Goal: Task Accomplishment & Management: Manage account settings

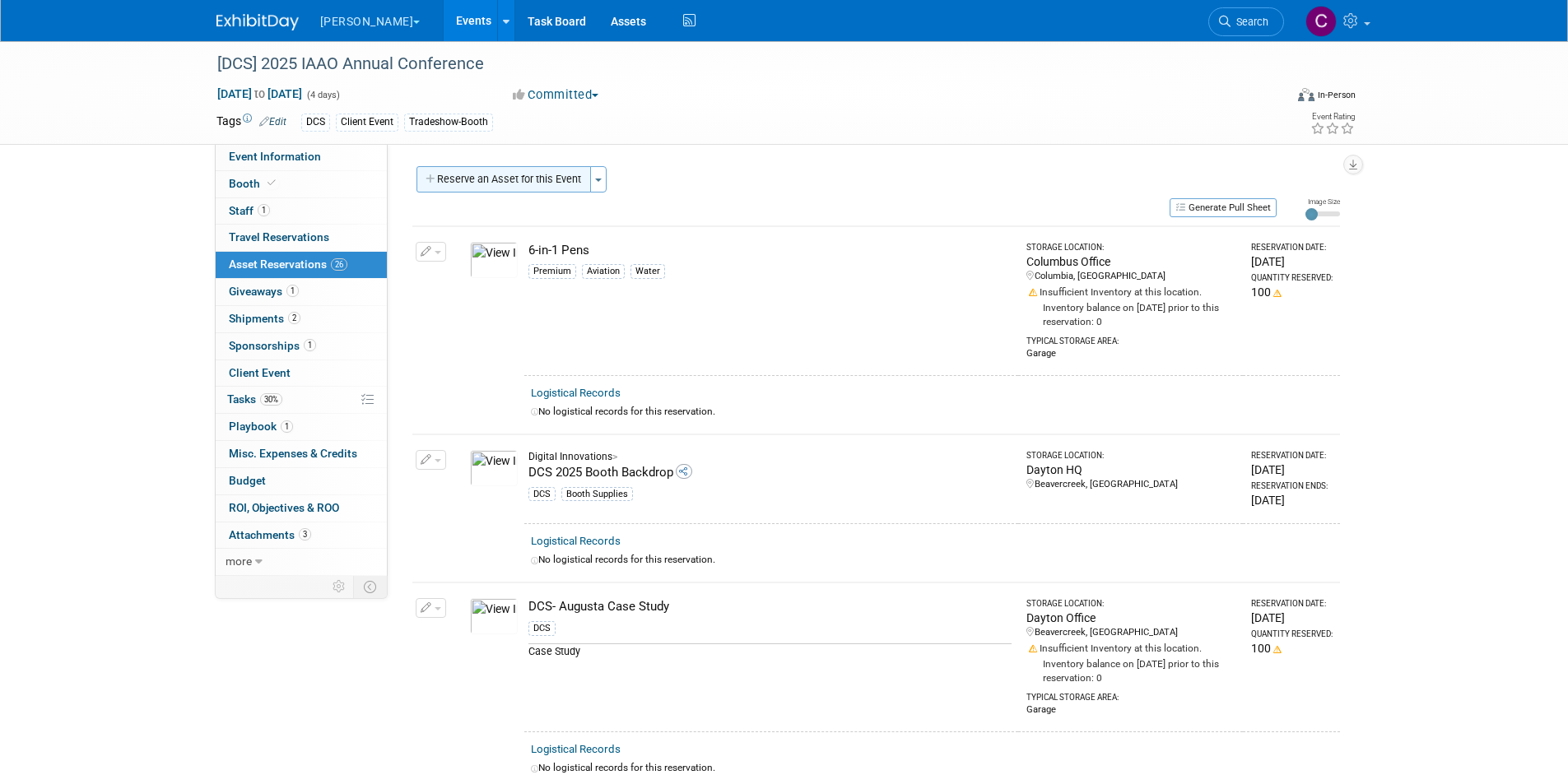
click at [531, 180] on button "Reserve an Asset for this Event" at bounding box center [504, 180] width 175 height 26
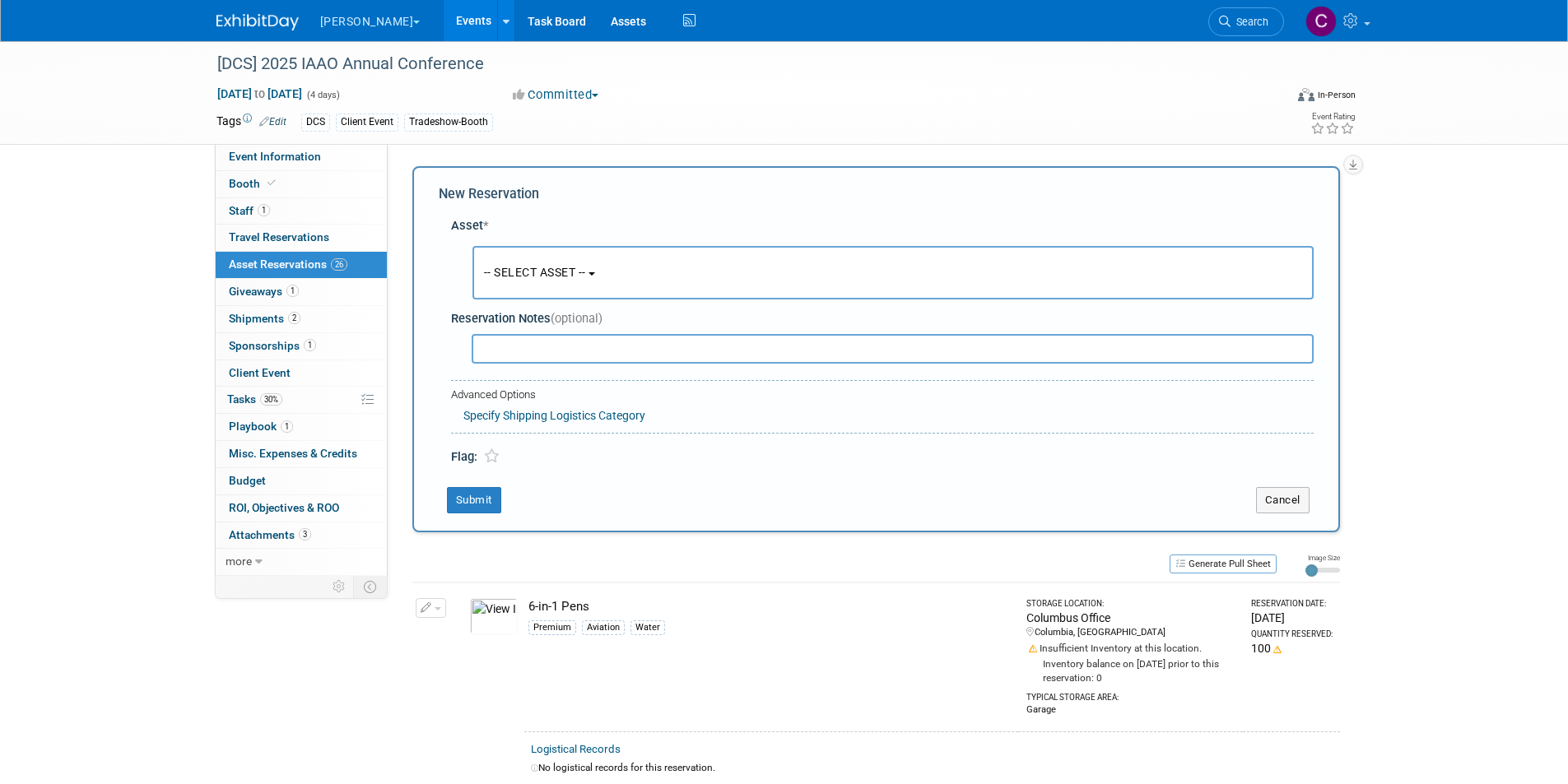
scroll to position [16, 0]
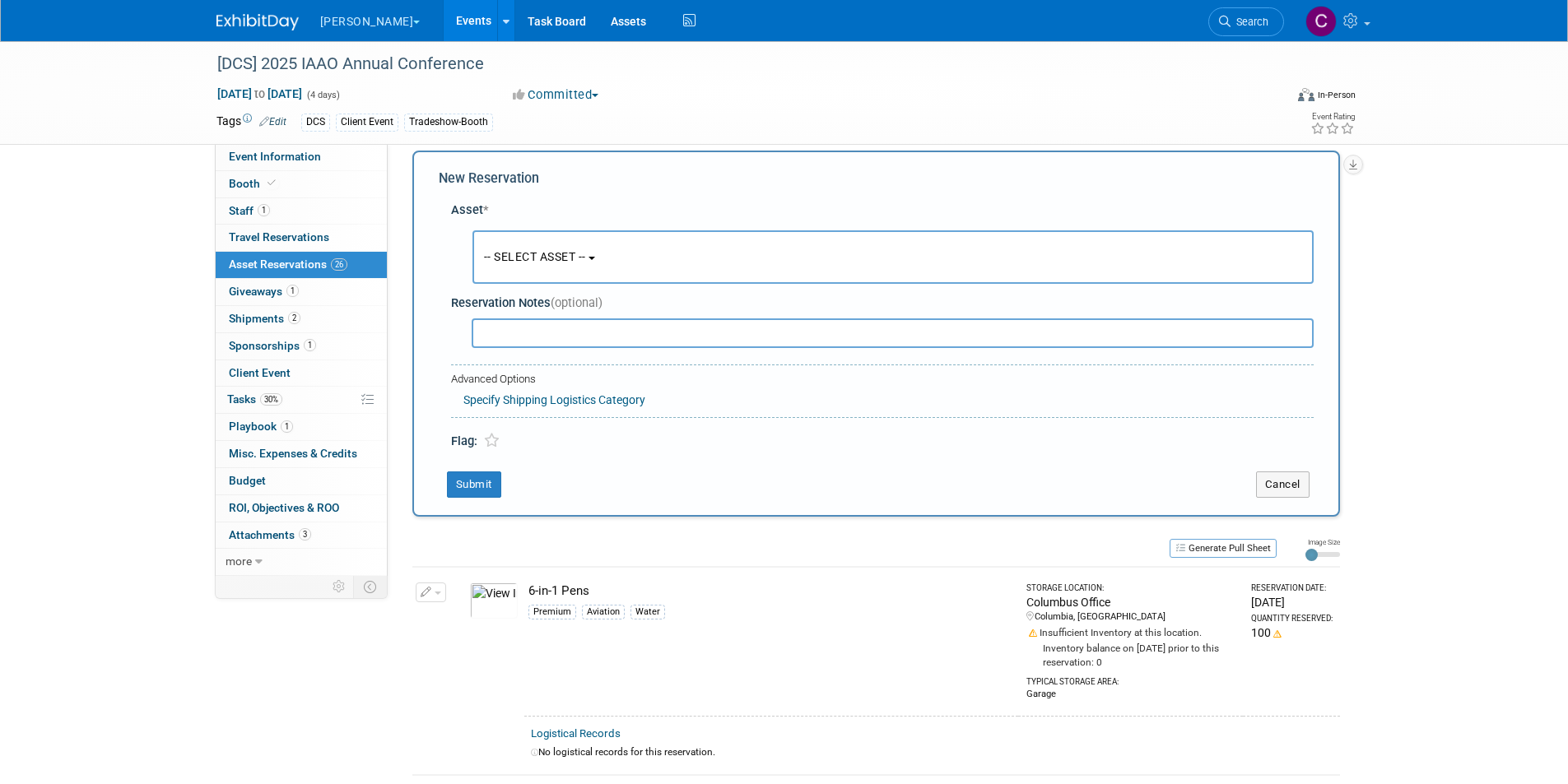
drag, startPoint x: 576, startPoint y: 253, endPoint x: 543, endPoint y: 296, distance: 54.2
click at [576, 253] on span "-- SELECT ASSET --" at bounding box center [535, 257] width 102 height 13
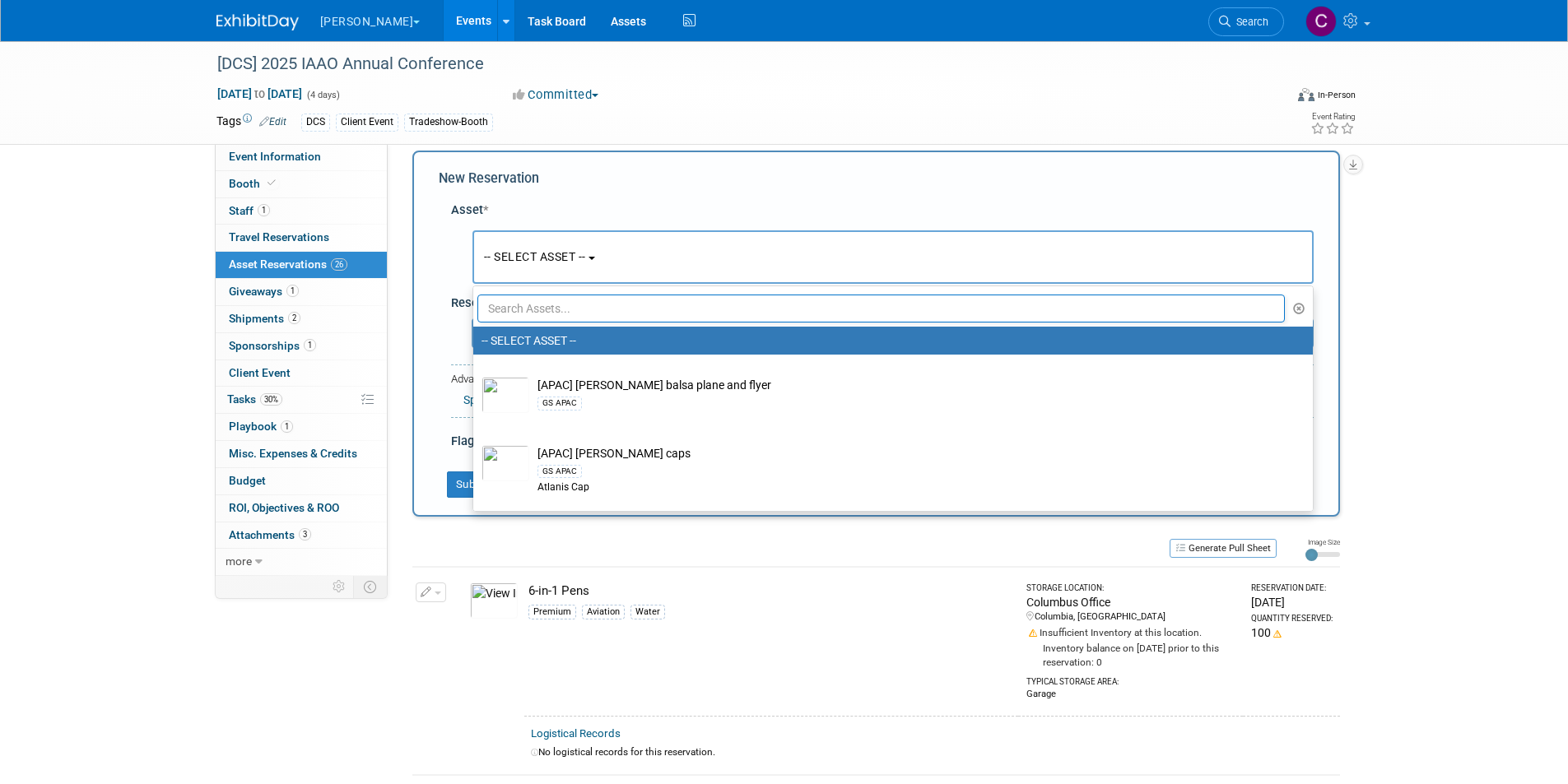
click at [541, 307] on input "text" at bounding box center [882, 308] width 808 height 28
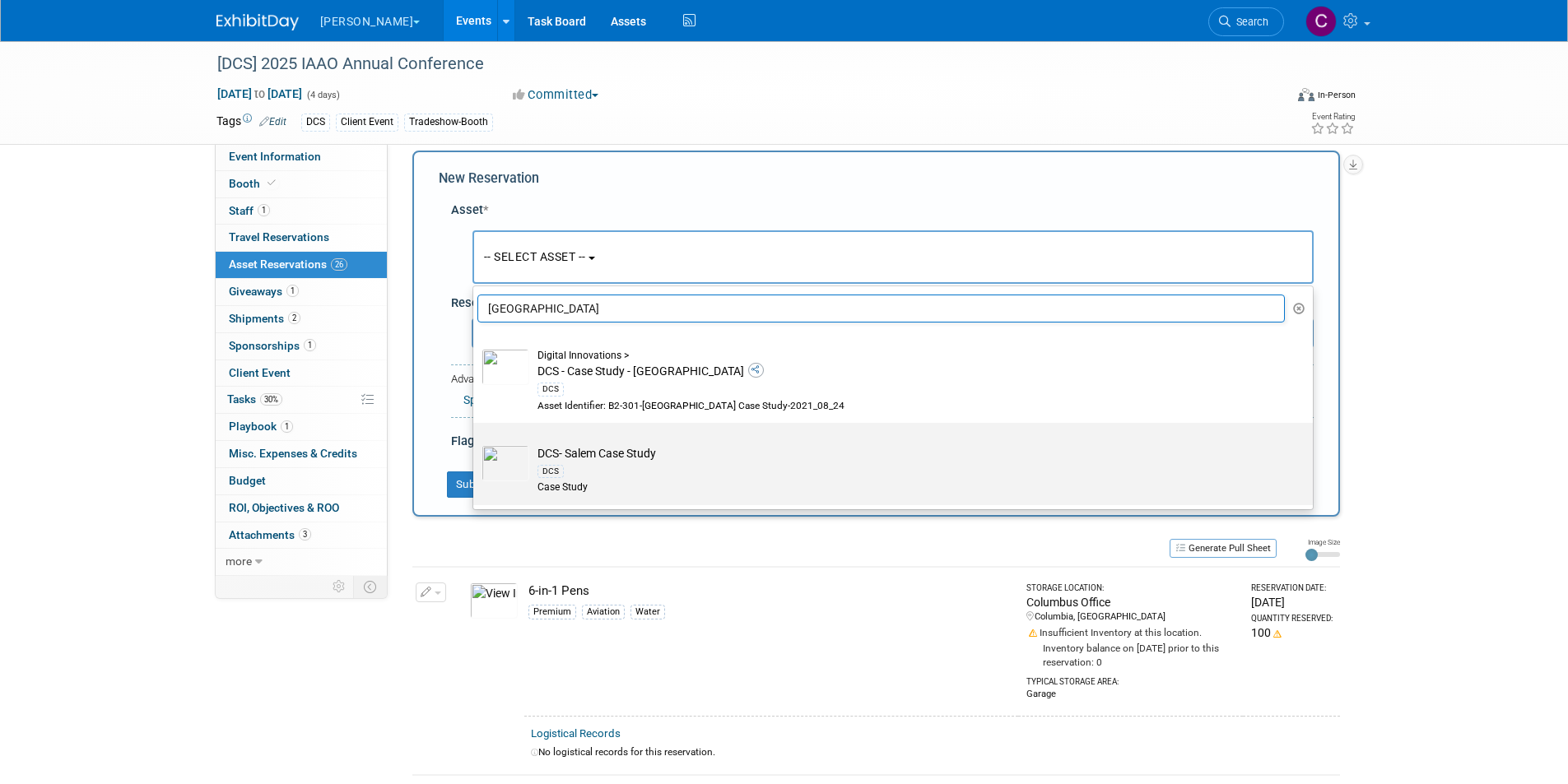
type input "[GEOGRAPHIC_DATA]"
click at [645, 451] on td "DCS- [GEOGRAPHIC_DATA] Case Study DCS Case Study" at bounding box center [904, 470] width 751 height 50
click at [476, 443] on input "DCS- [GEOGRAPHIC_DATA] Case Study DCS Case Study" at bounding box center [470, 437] width 10 height 10
select select "10727672"
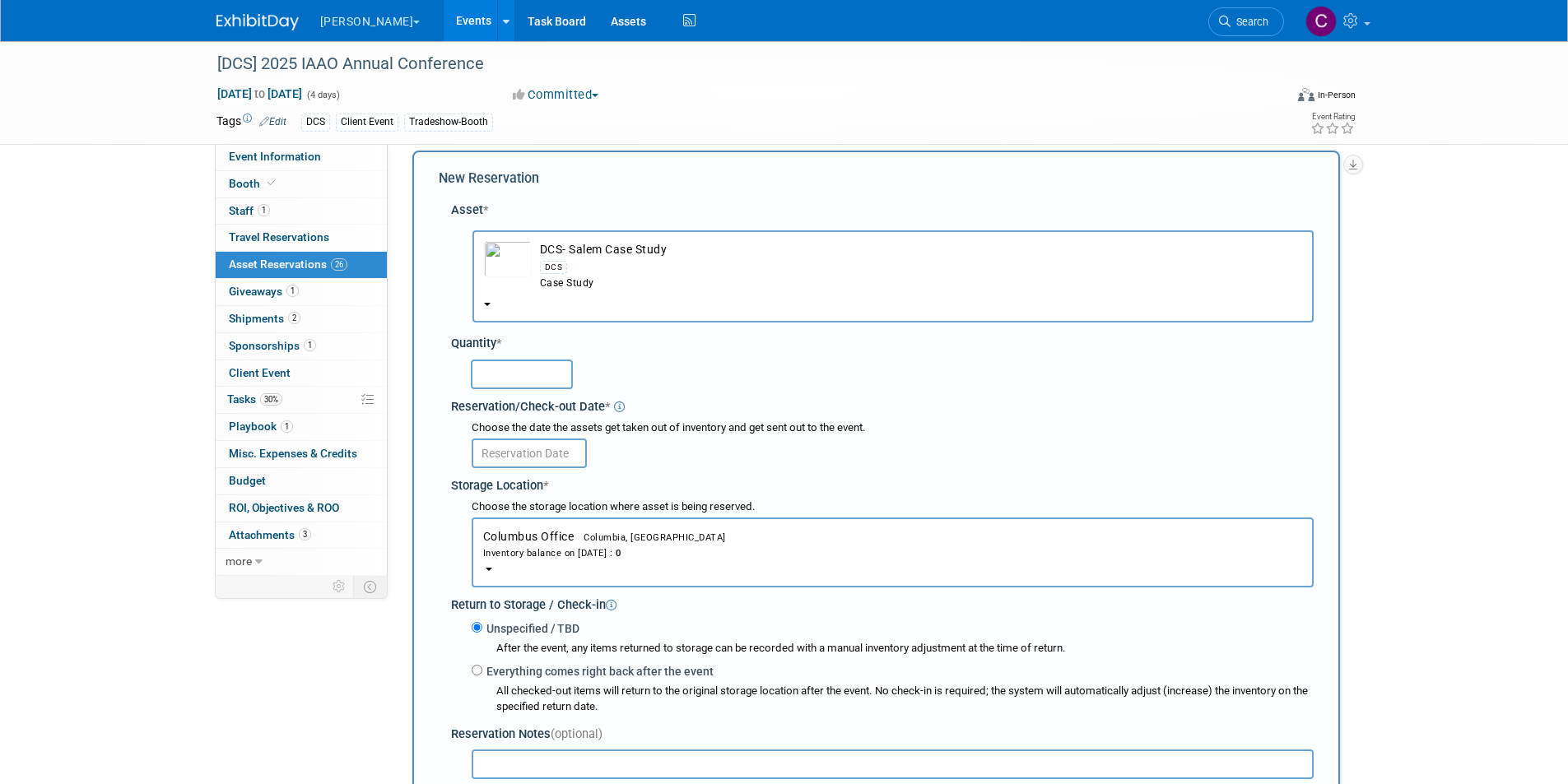
click at [525, 373] on input "text" at bounding box center [522, 375] width 102 height 30
type input "100"
click at [516, 451] on input "text" at bounding box center [529, 454] width 116 height 30
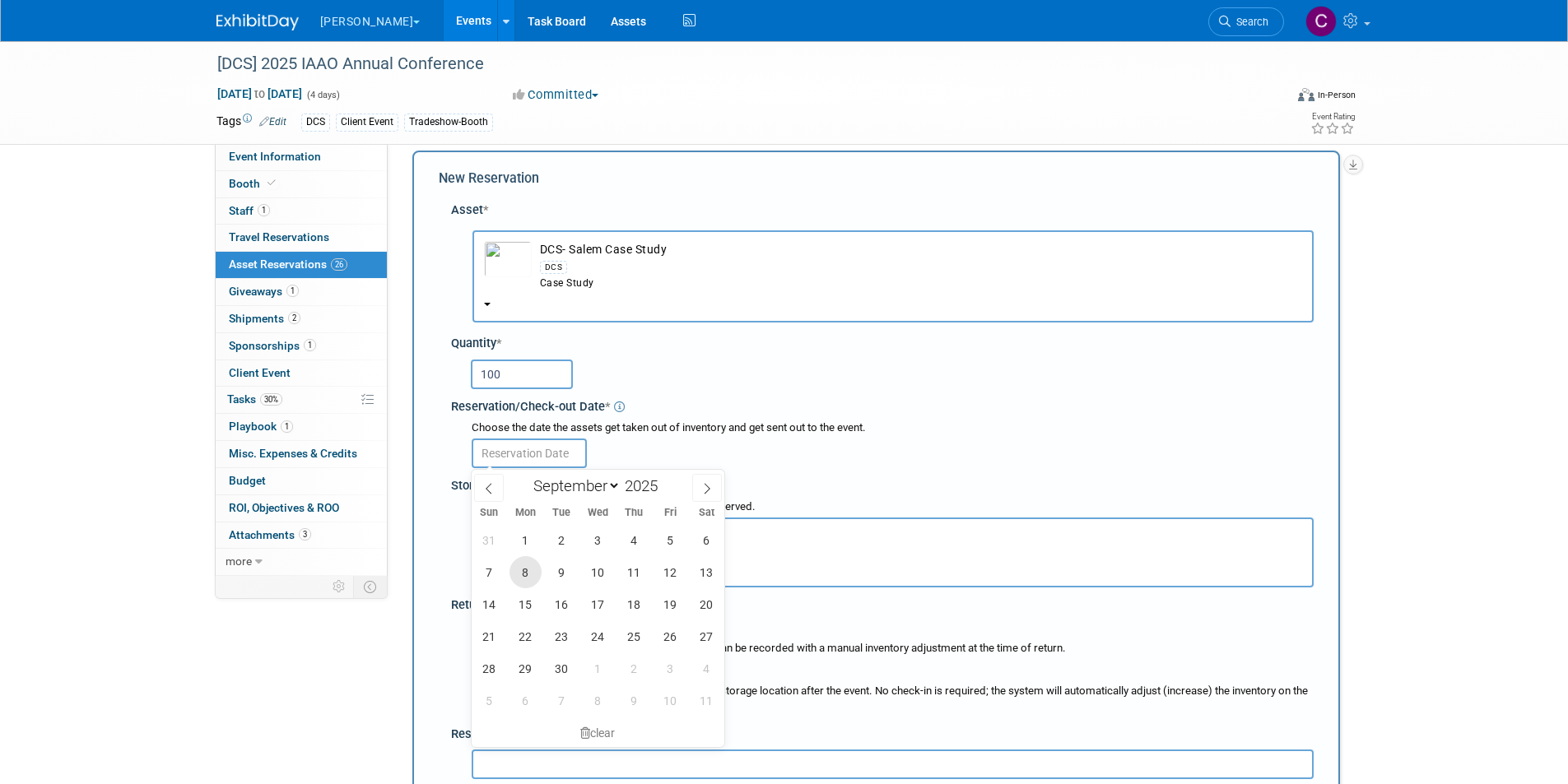
click at [520, 578] on span "8" at bounding box center [525, 572] width 32 height 32
type input "[DATE]"
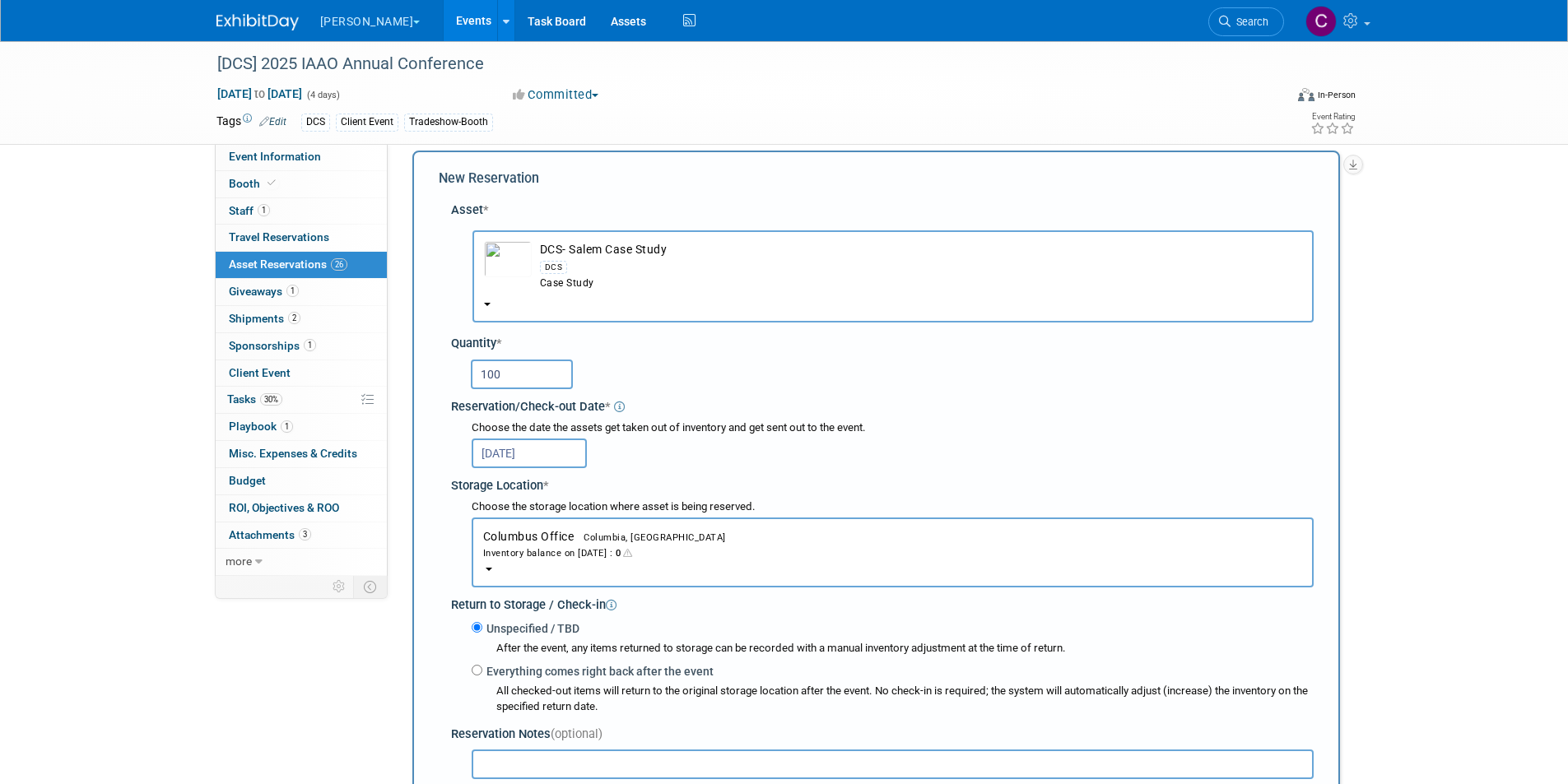
scroll to position [180, 0]
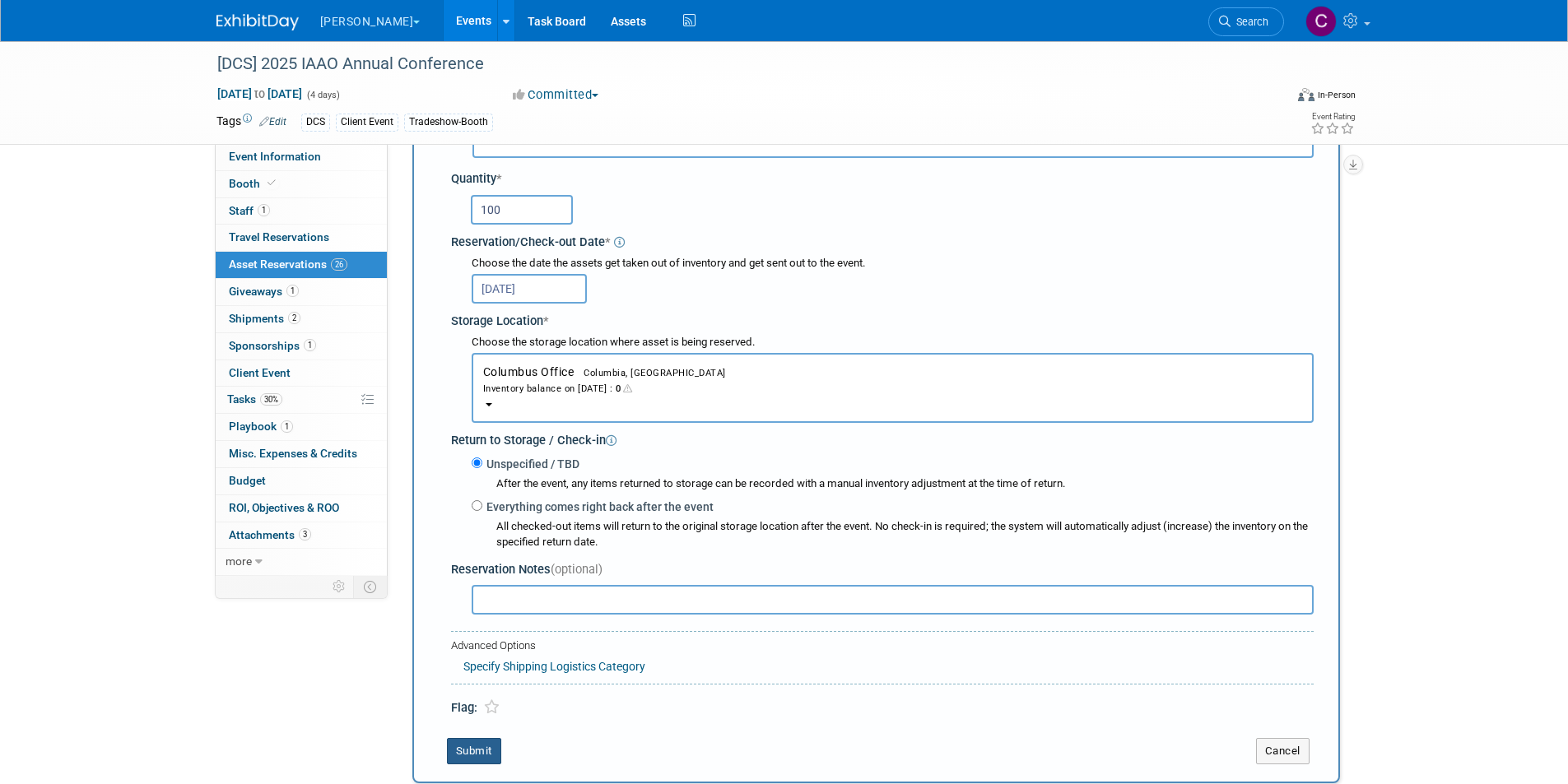
click at [476, 748] on button "Submit" at bounding box center [474, 751] width 55 height 26
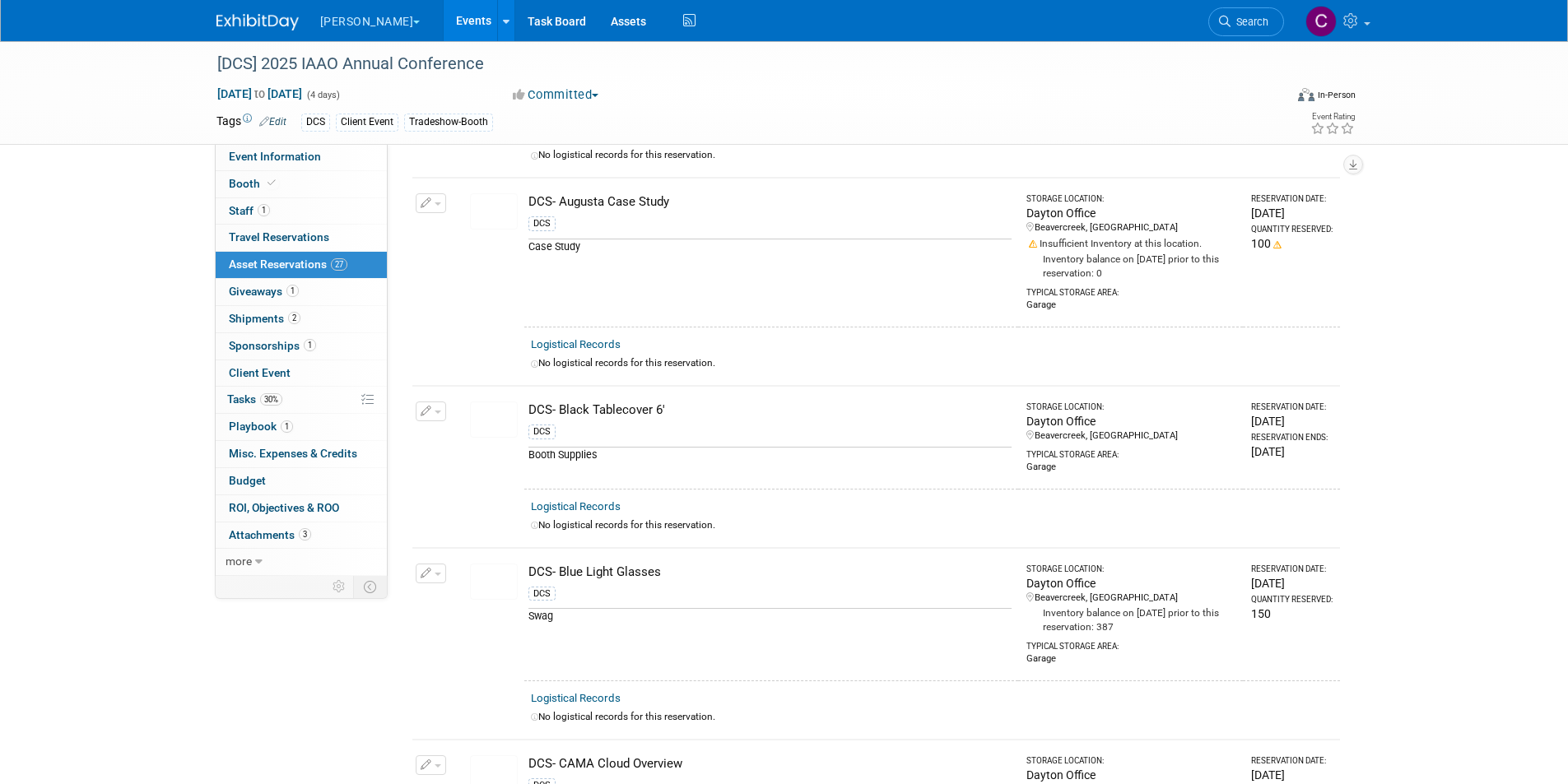
scroll to position [0, 0]
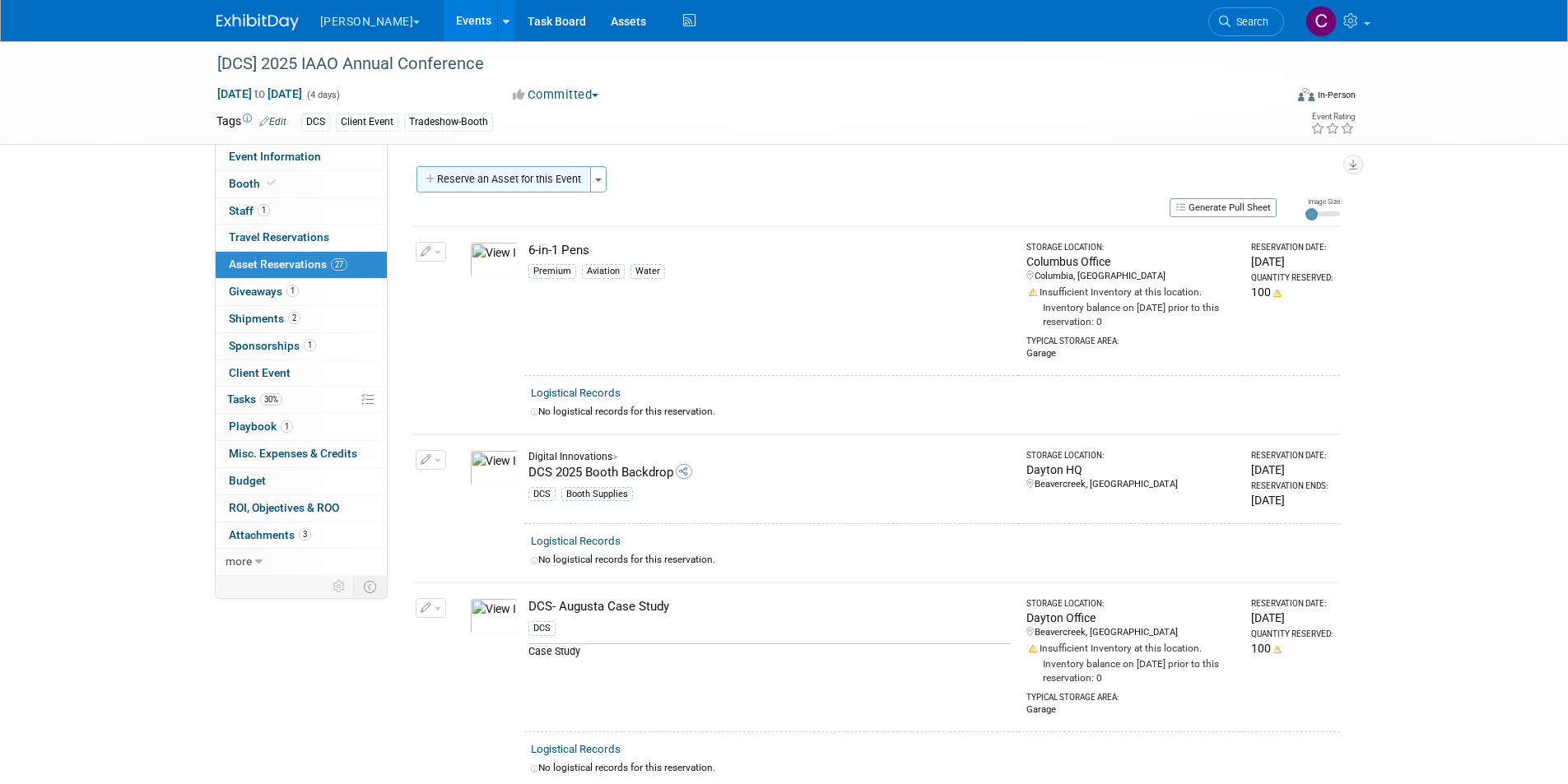
click at [530, 192] on button "Reserve an Asset for this Event" at bounding box center [504, 180] width 175 height 26
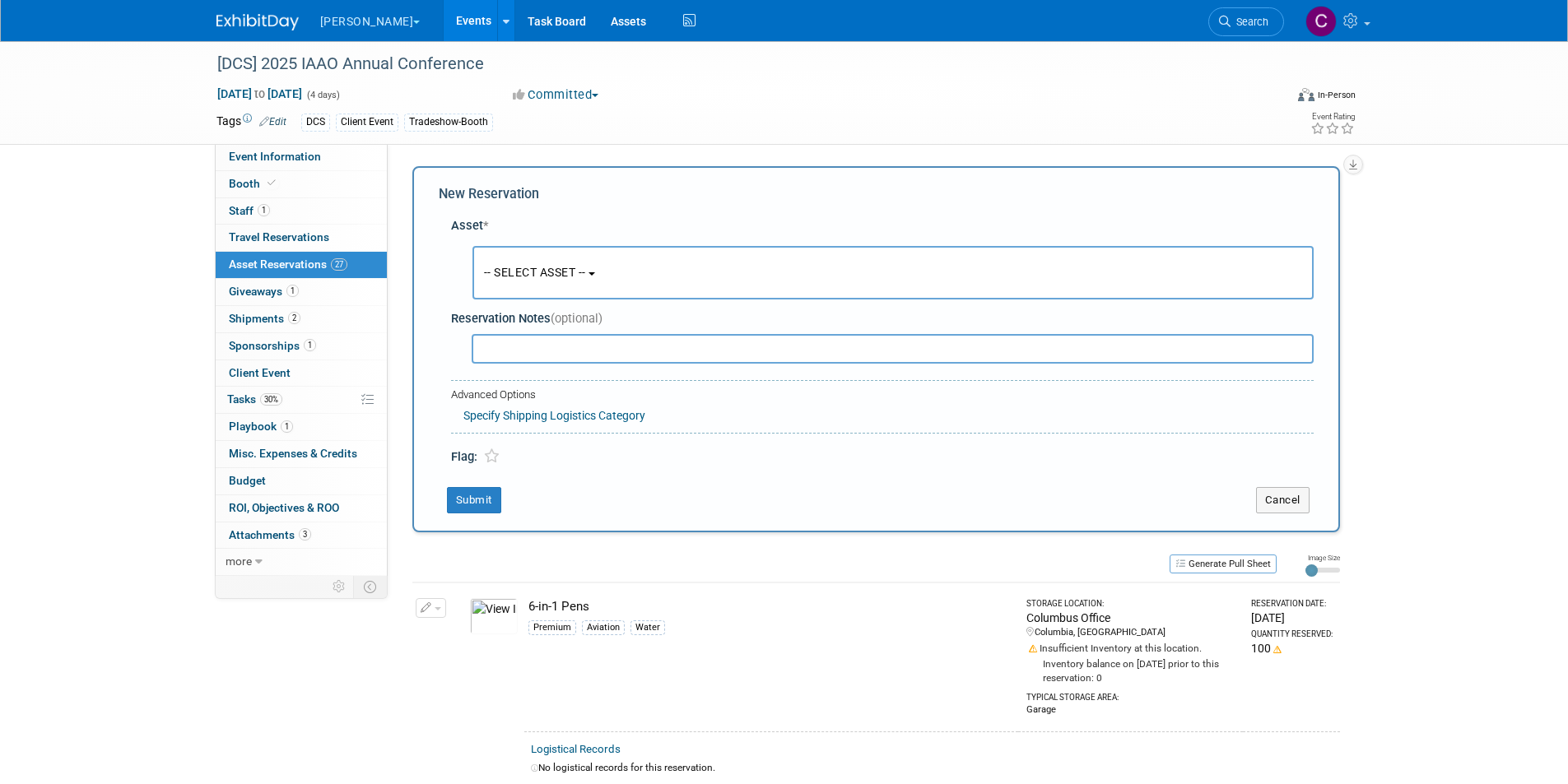
scroll to position [16, 0]
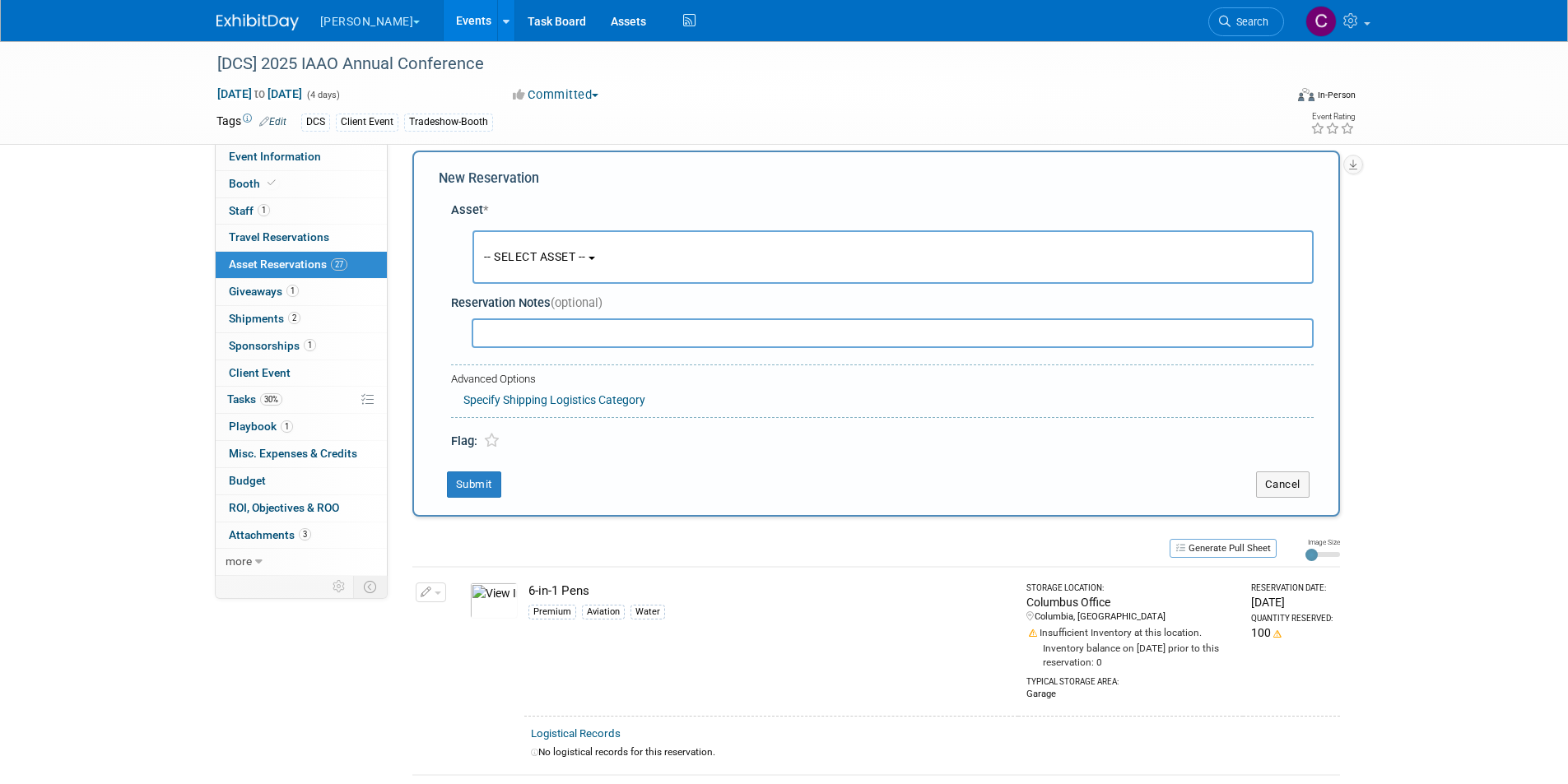
drag, startPoint x: 507, startPoint y: 243, endPoint x: 512, endPoint y: 293, distance: 50.2
click at [507, 243] on button "-- SELECT ASSET --" at bounding box center [893, 257] width 841 height 54
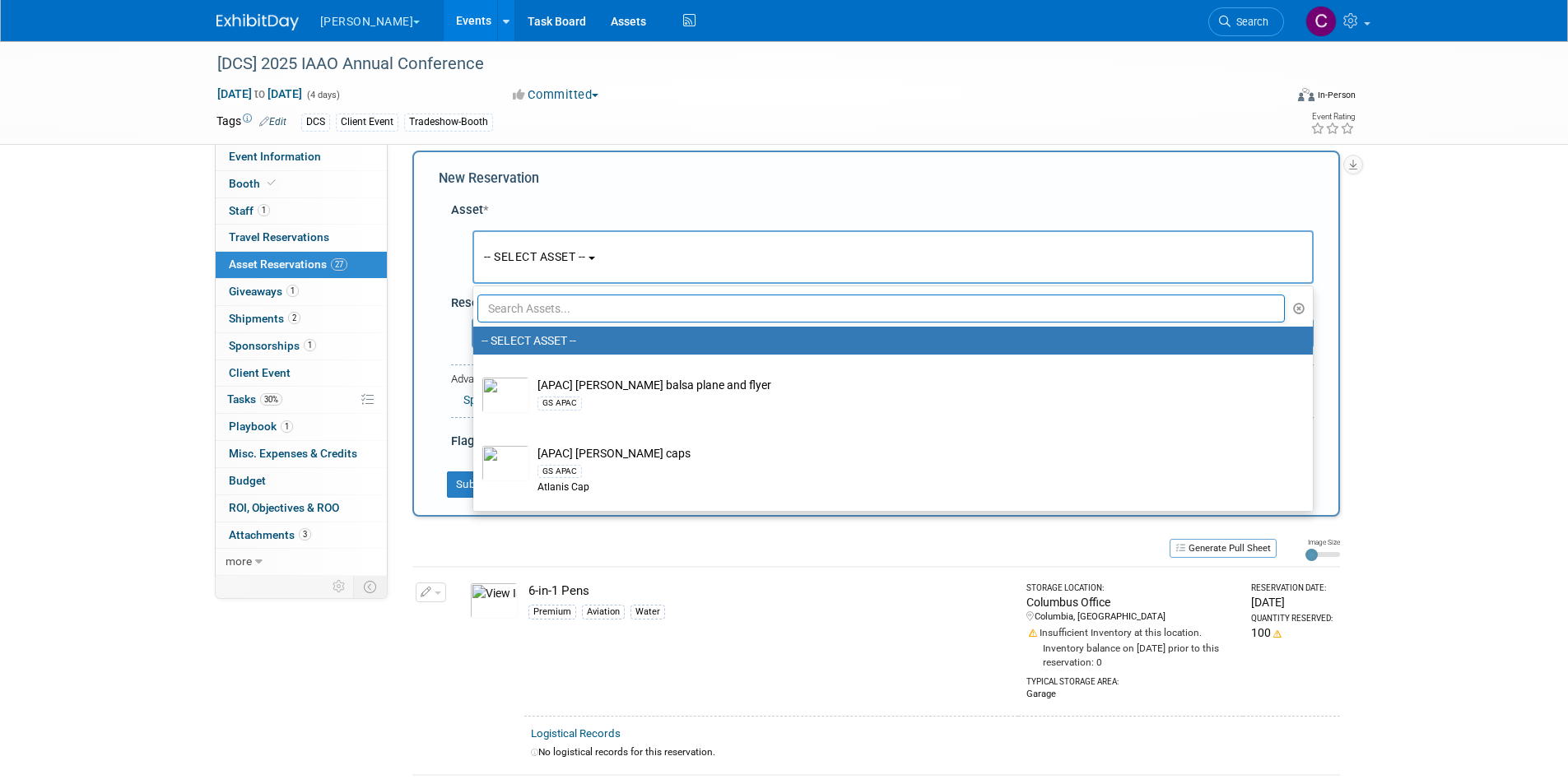
click at [516, 299] on input "text" at bounding box center [882, 308] width 808 height 28
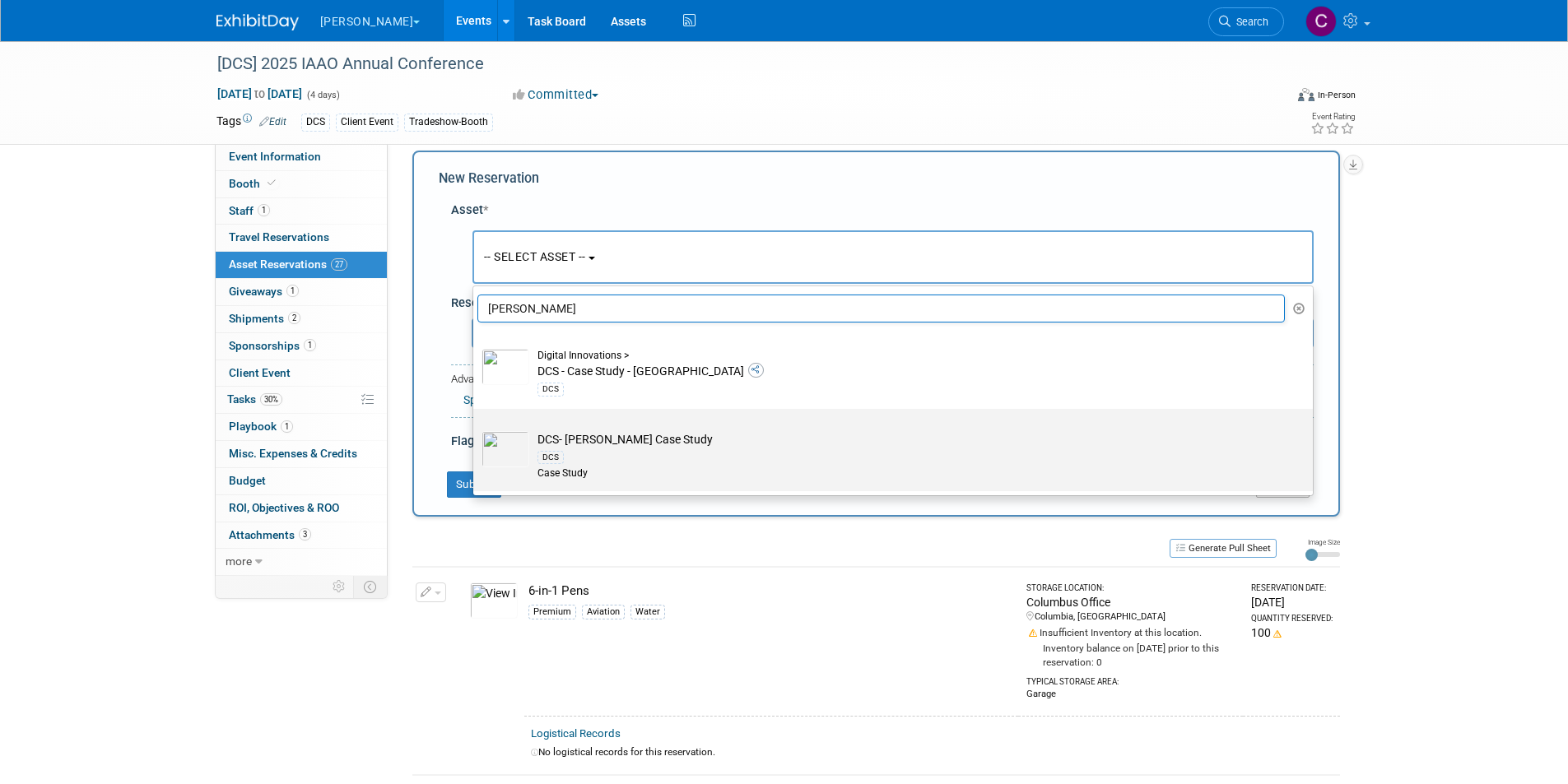
type input "[PERSON_NAME]"
drag, startPoint x: 608, startPoint y: 439, endPoint x: 595, endPoint y: 472, distance: 35.5
click at [608, 439] on td "DCS- [PERSON_NAME] Case Study DCS Case Study" at bounding box center [904, 456] width 751 height 50
click at [476, 429] on input "DCS- [PERSON_NAME] Case Study DCS Case Study" at bounding box center [470, 423] width 10 height 10
select select "10727668"
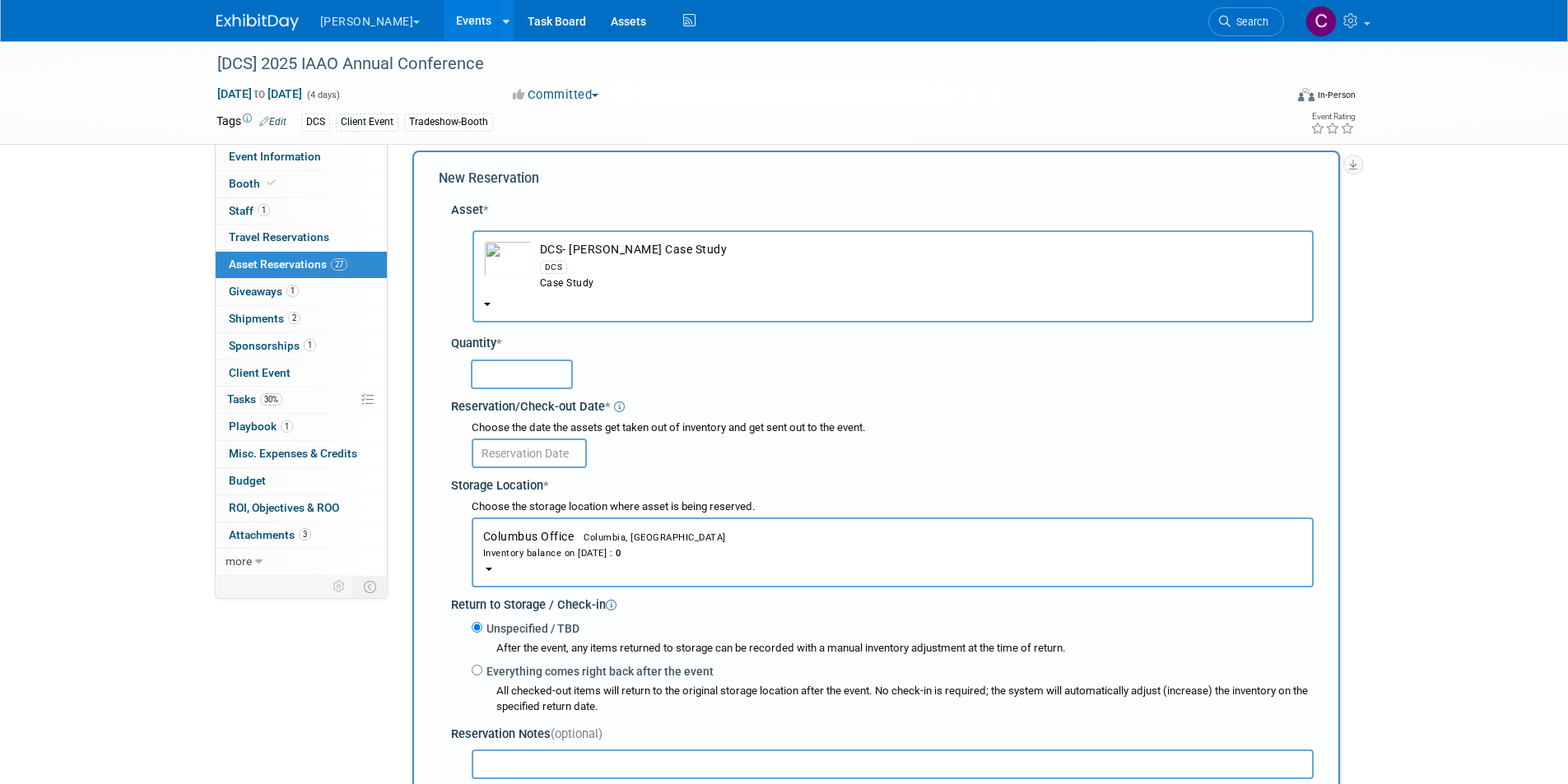
click at [529, 374] on input "text" at bounding box center [522, 375] width 102 height 30
type input "100"
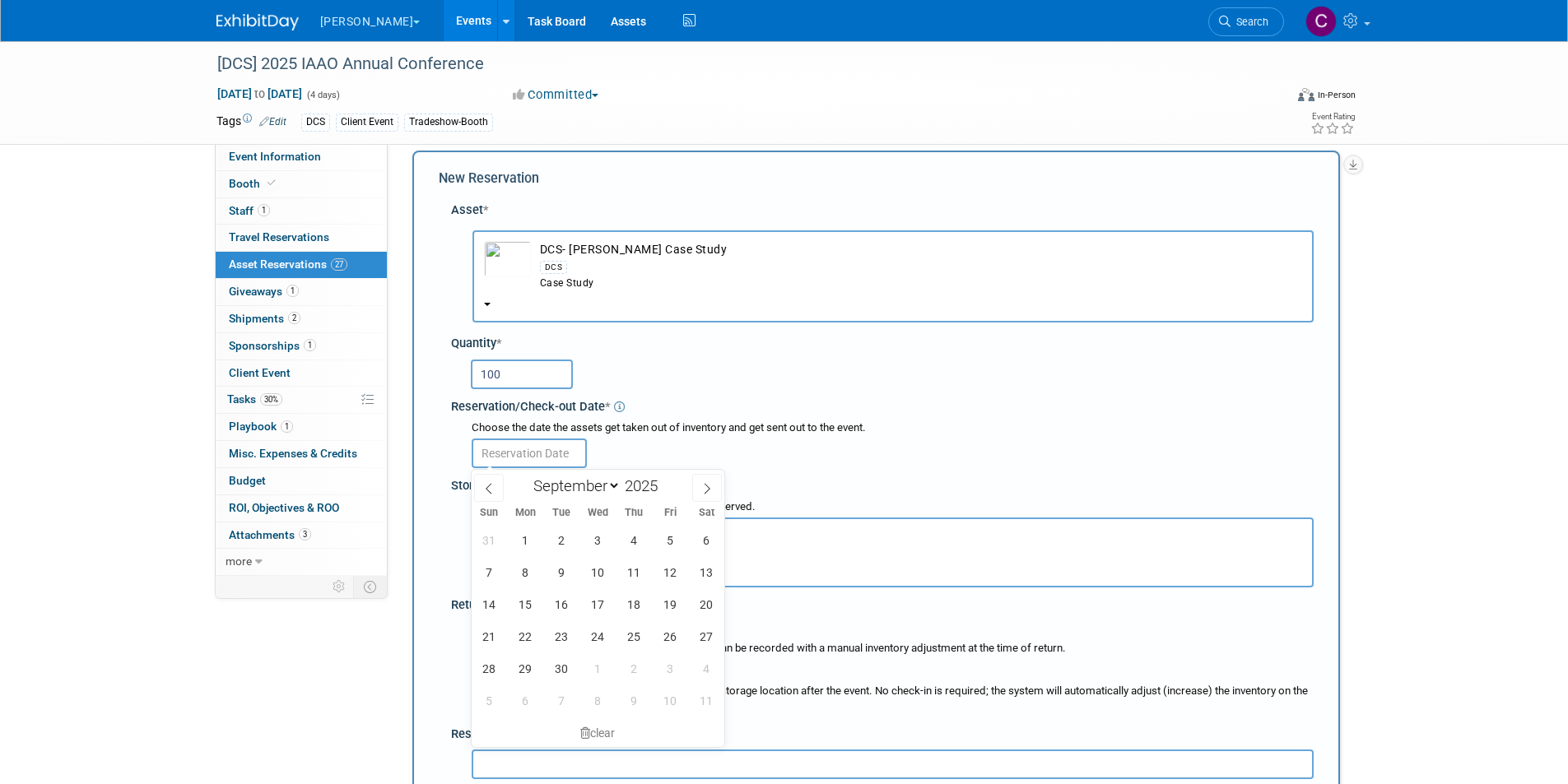
click at [509, 458] on body "[PERSON_NAME] Explore: My Workspaces 2 Go to Workspace: Digital Innovations [PE…" at bounding box center [784, 376] width 1568 height 784
click at [532, 569] on span "8" at bounding box center [525, 572] width 32 height 32
type input "[DATE]"
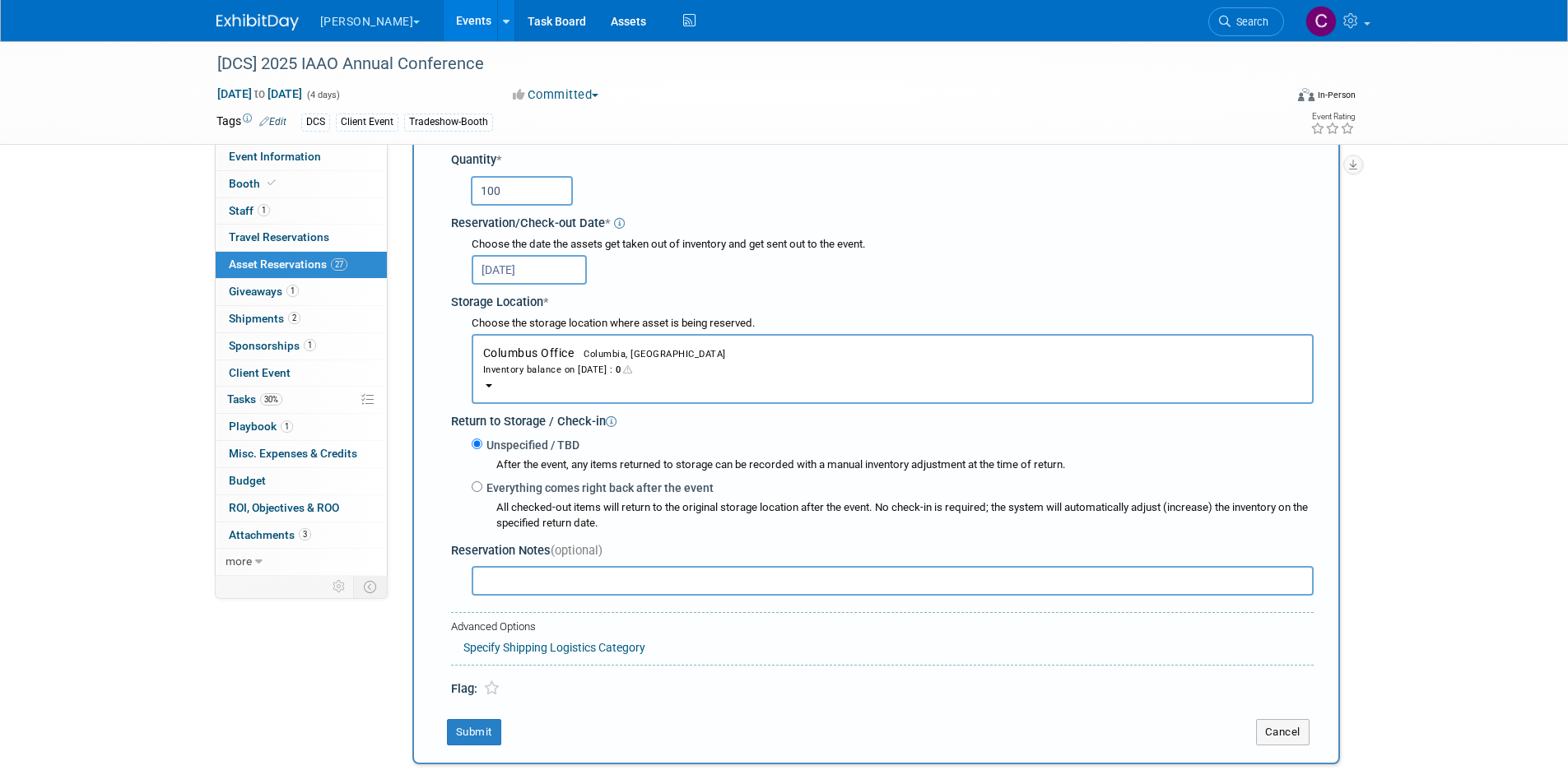
scroll to position [510, 0]
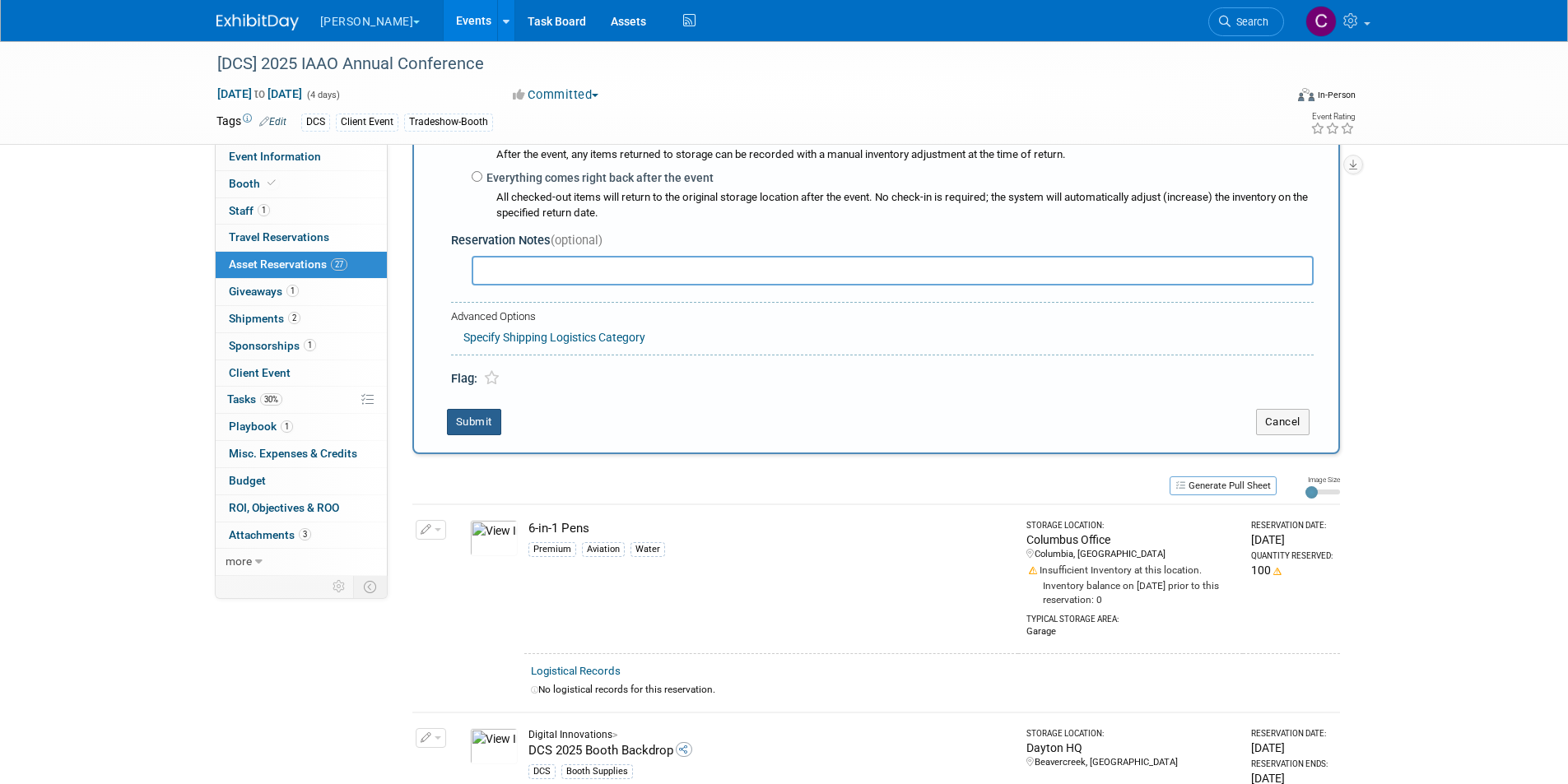
click at [481, 424] on button "Submit" at bounding box center [474, 422] width 55 height 26
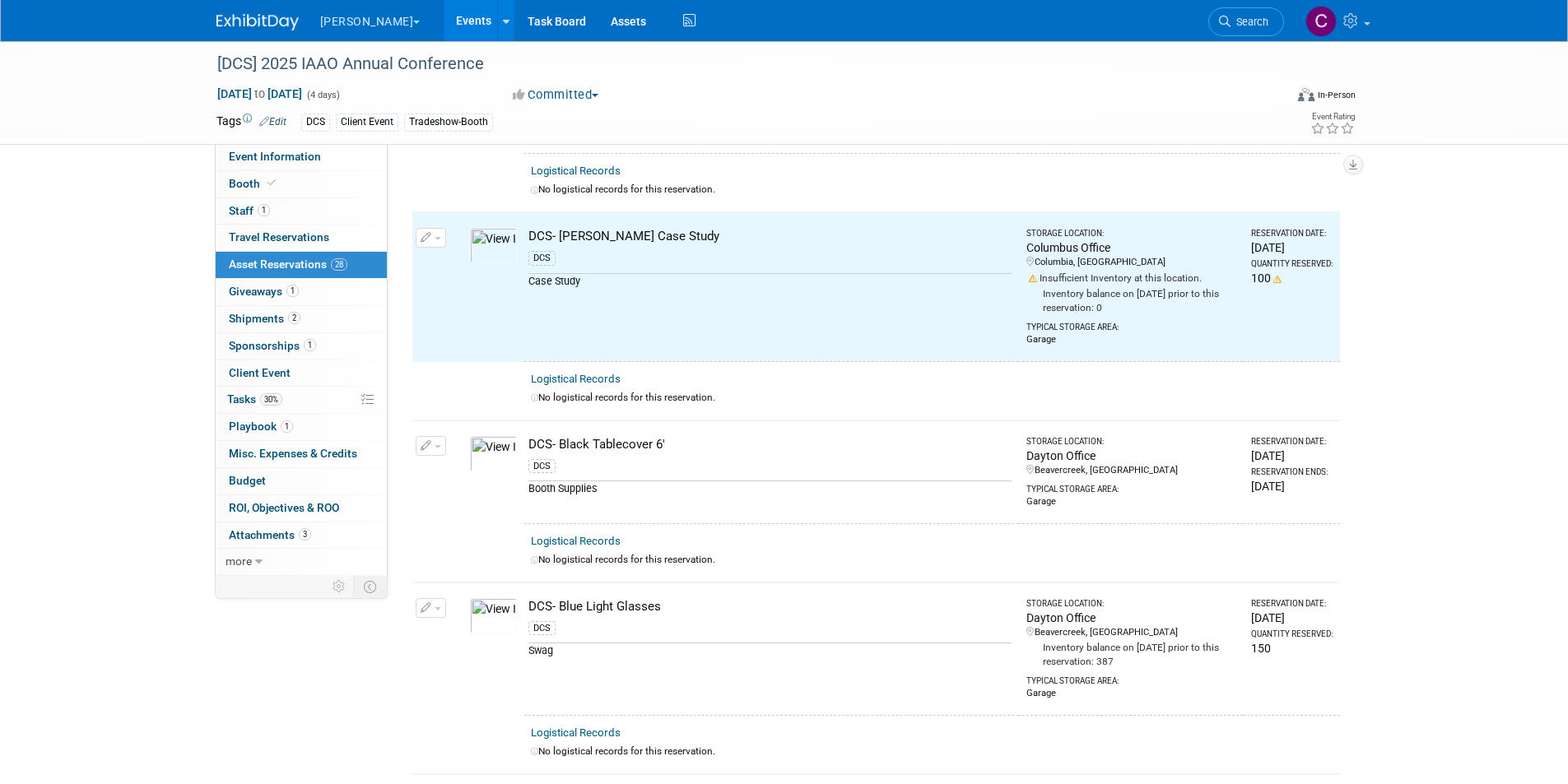
scroll to position [583, 0]
